Goal: Task Accomplishment & Management: Manage account settings

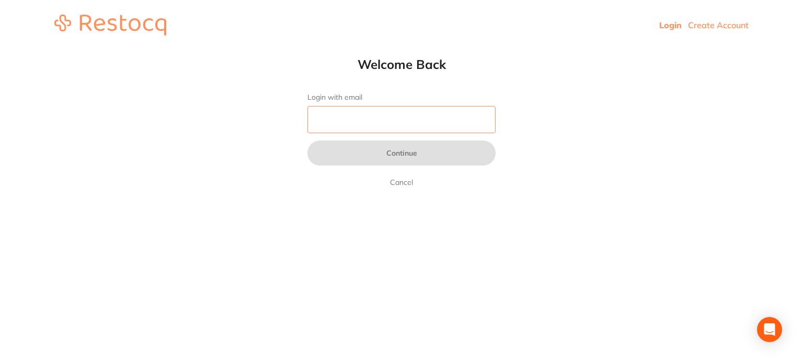
click at [399, 121] on input "Login with email" at bounding box center [401, 119] width 188 height 27
type input "[PERSON_NAME][EMAIL_ADDRESS][PERSON_NAME][DOMAIN_NAME]"
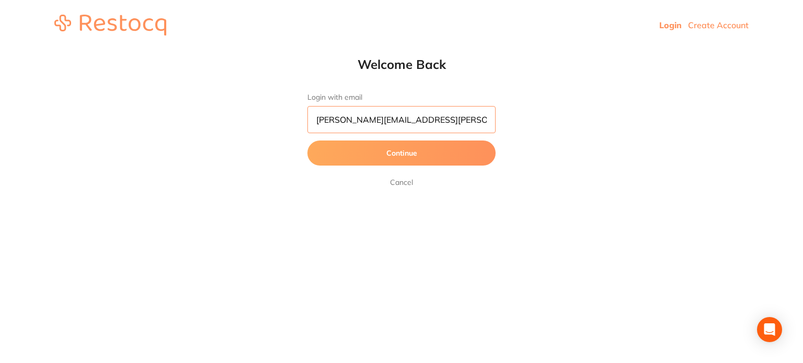
click at [307, 141] on button "Continue" at bounding box center [401, 153] width 188 height 25
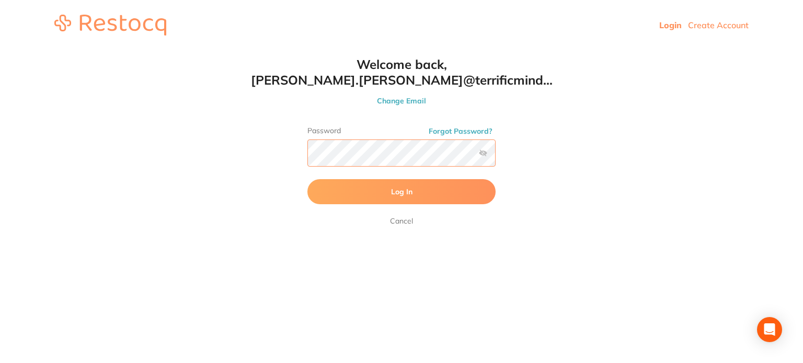
click at [307, 179] on button "Log In" at bounding box center [401, 191] width 188 height 25
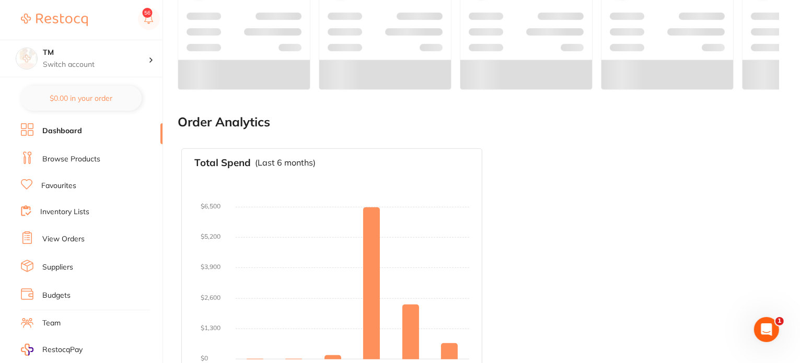
scroll to position [429, 0]
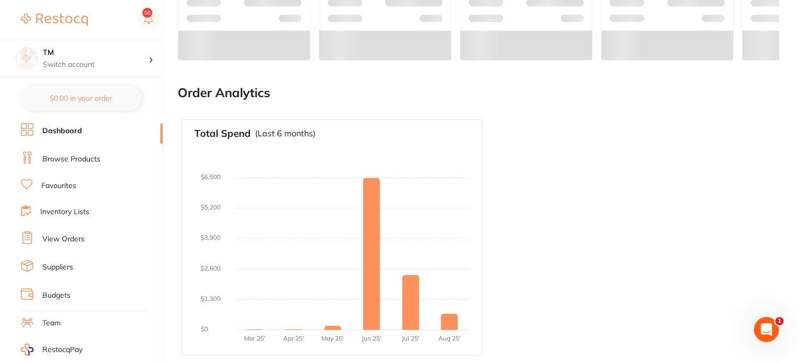
click at [65, 162] on link "Browse Products" at bounding box center [71, 159] width 58 height 10
